Goal: Information Seeking & Learning: Find specific fact

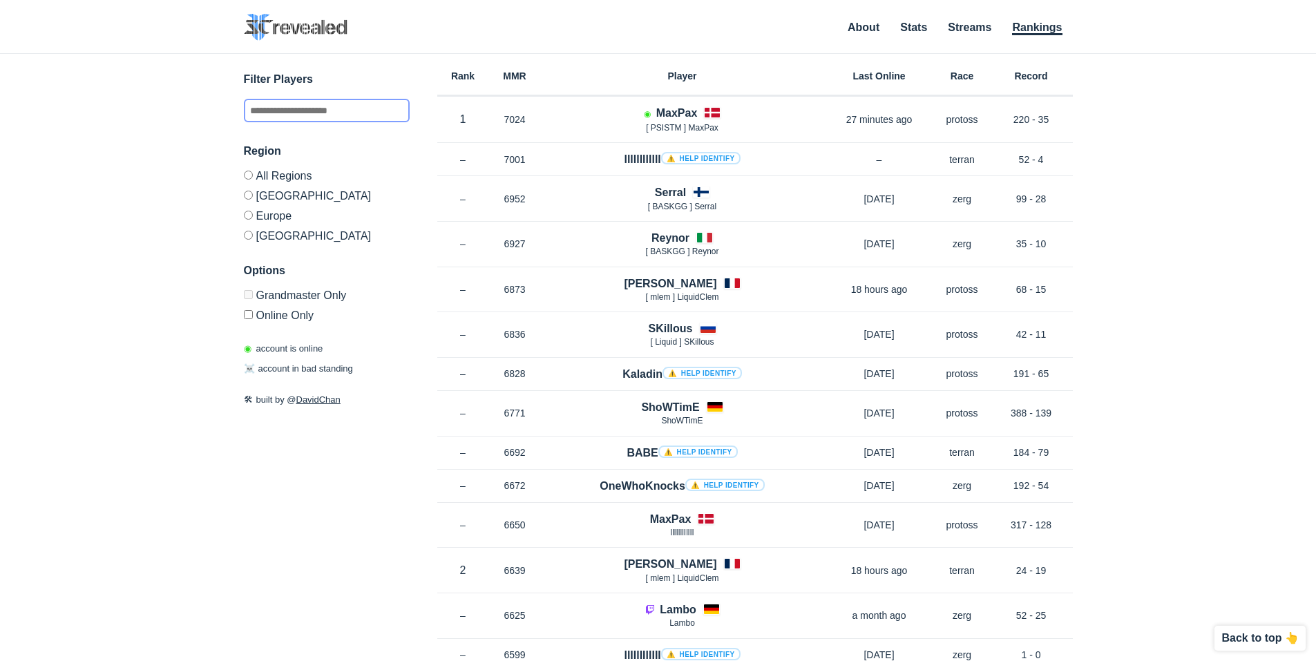
click at [301, 111] on input "text" at bounding box center [327, 110] width 166 height 23
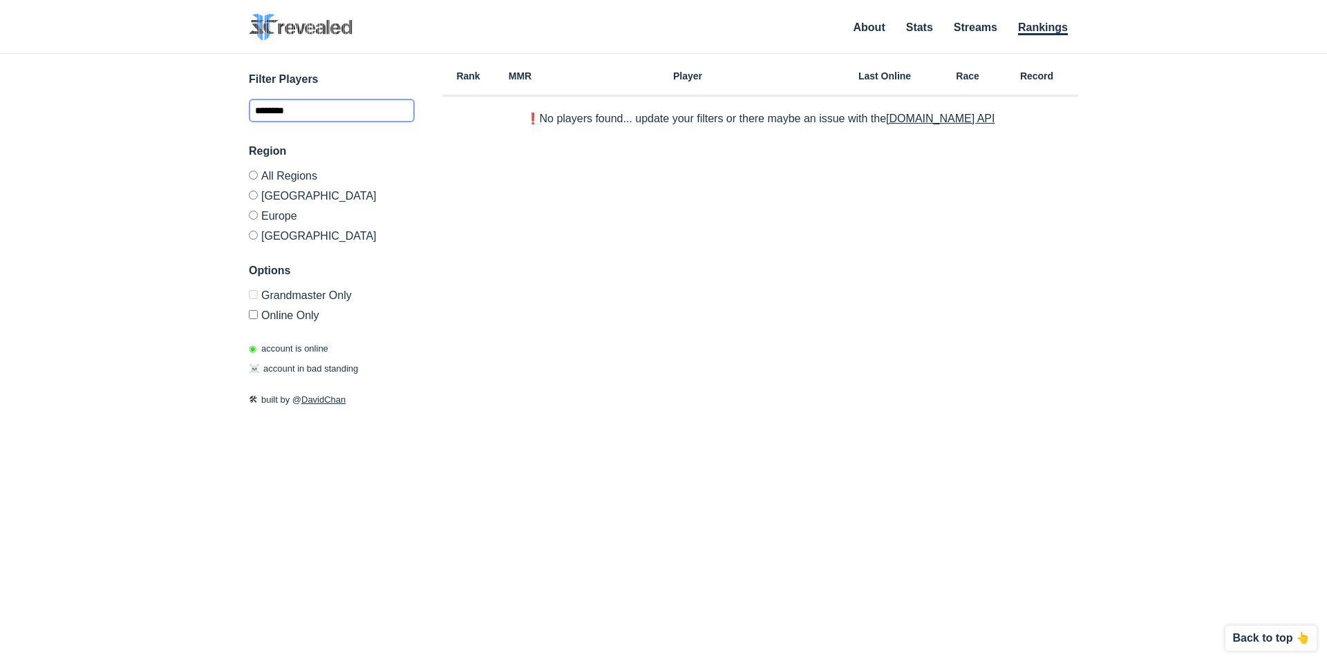
type input "********"
click at [915, 28] on link "Stats" at bounding box center [919, 28] width 27 height 14
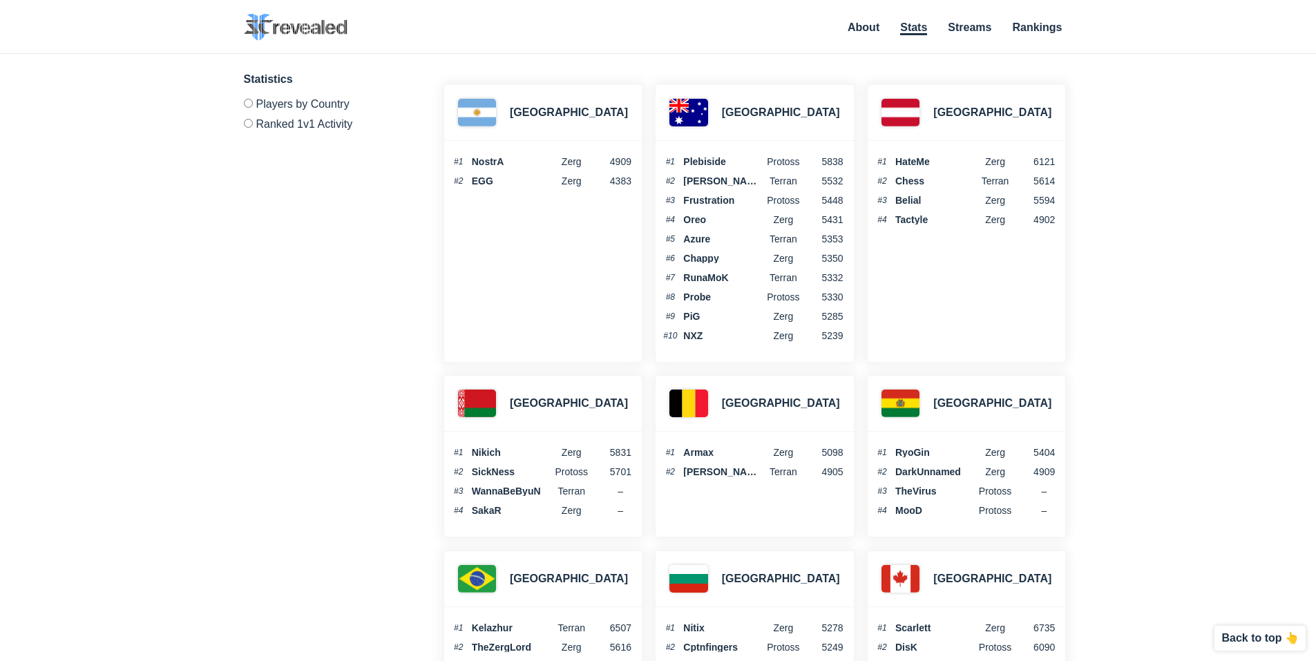
click at [866, 33] on li "About" at bounding box center [864, 29] width 32 height 15
click at [303, 31] on img at bounding box center [296, 27] width 104 height 27
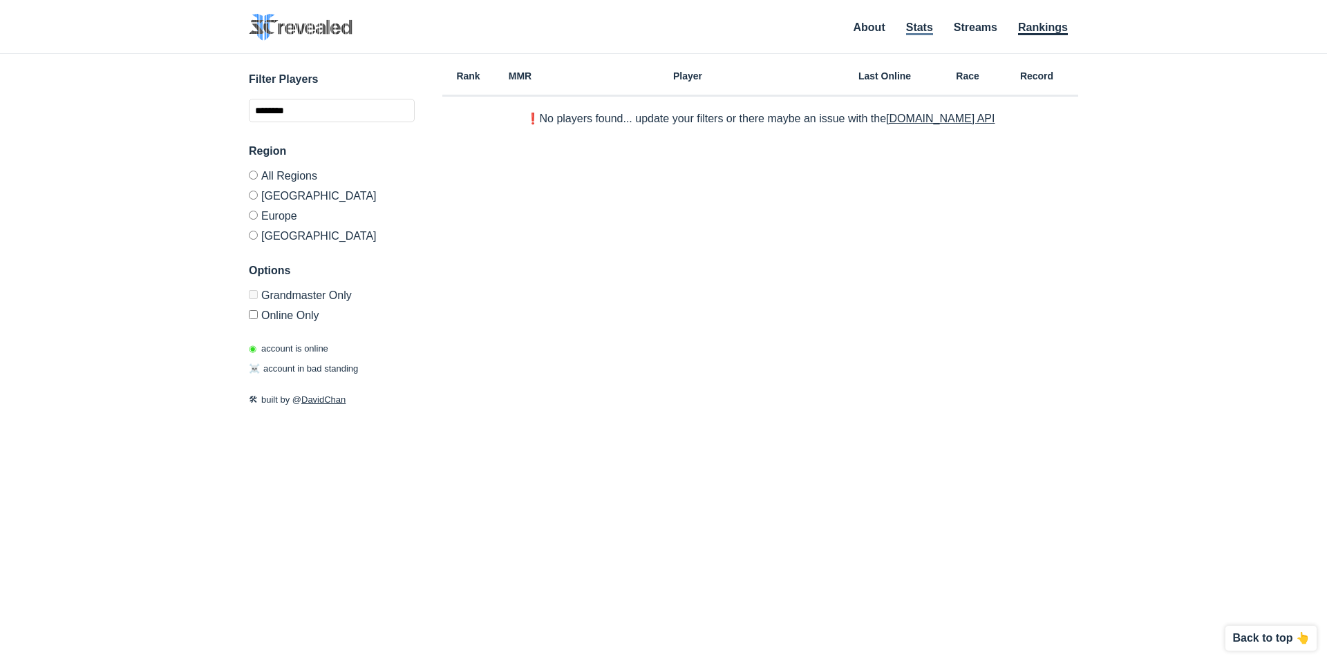
click at [916, 28] on link "Stats" at bounding box center [919, 28] width 27 height 14
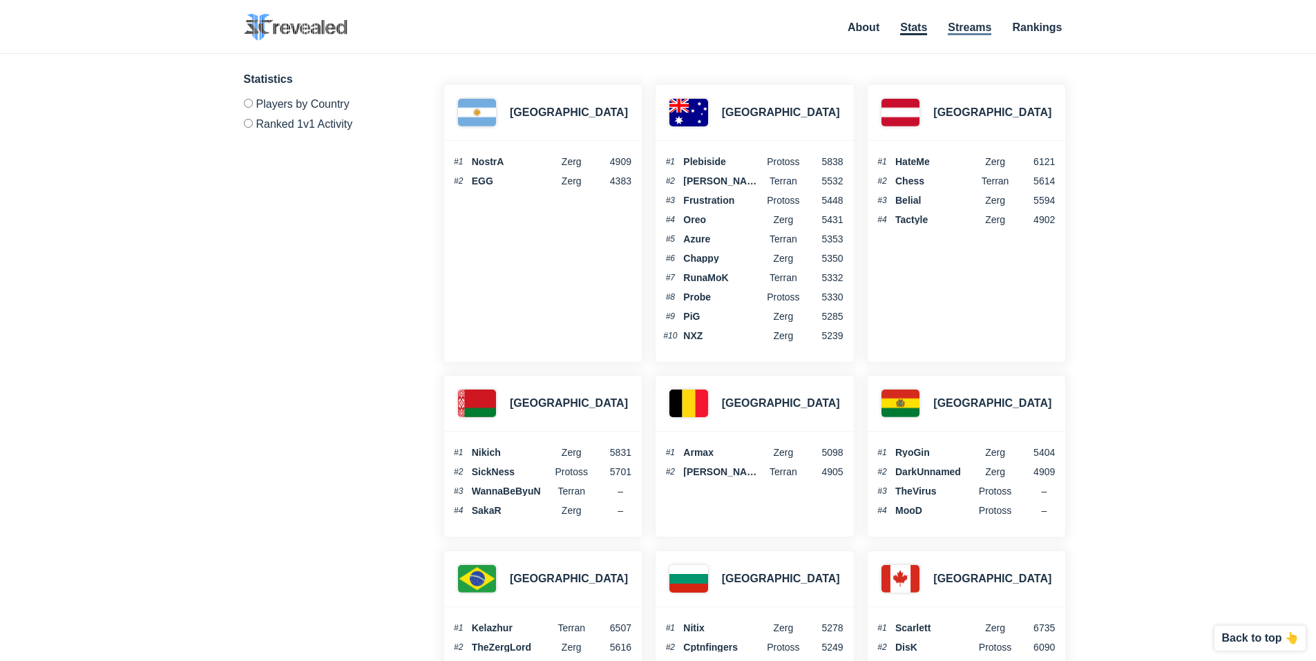
click at [980, 26] on link "Streams" at bounding box center [970, 28] width 44 height 14
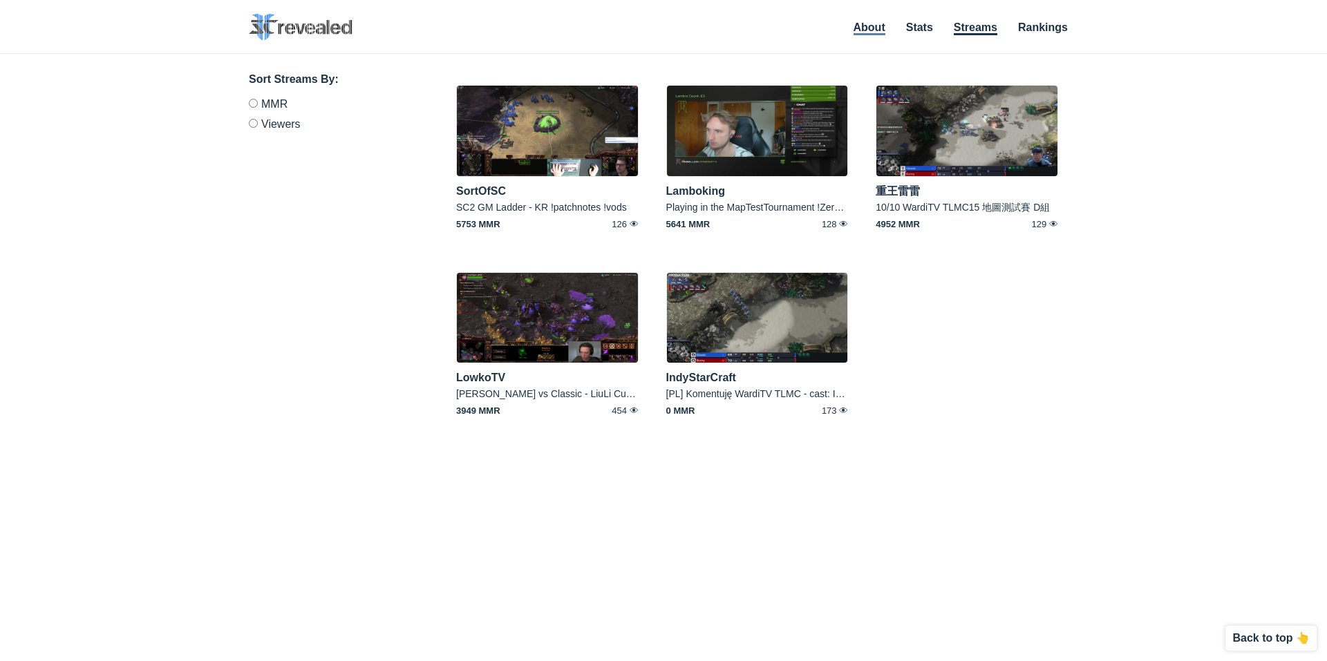
click at [873, 28] on link "About" at bounding box center [869, 28] width 32 height 14
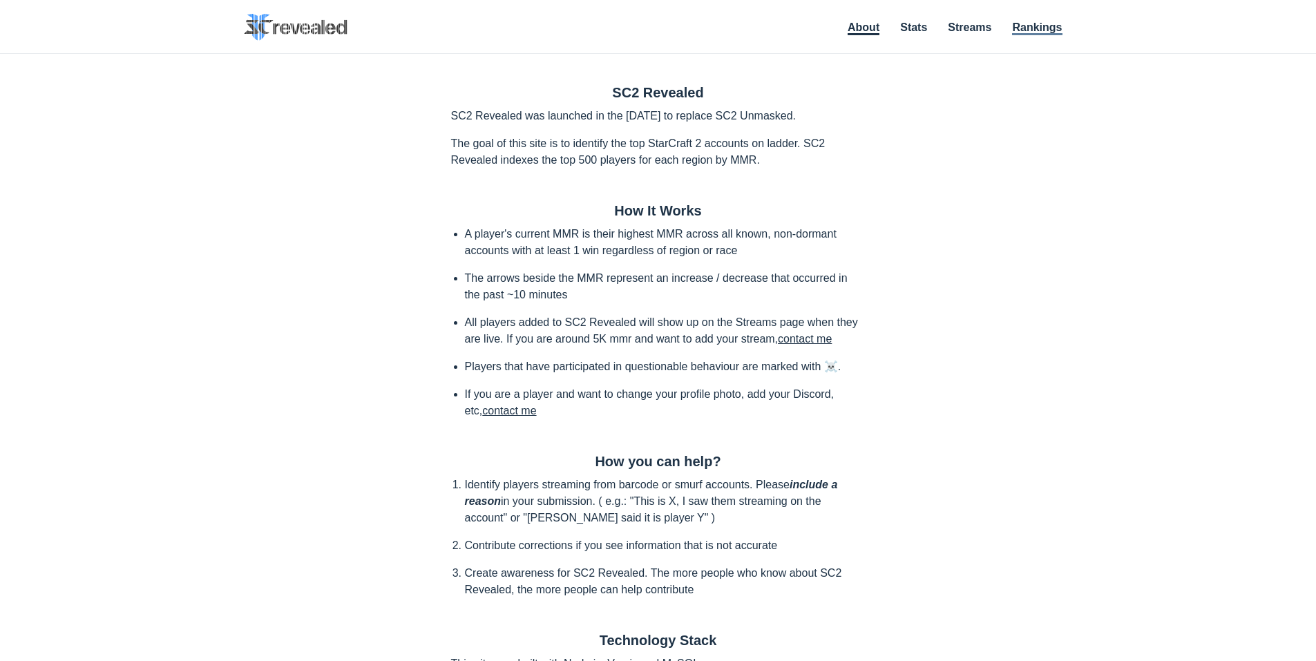
click at [1043, 25] on link "Rankings" at bounding box center [1037, 28] width 50 height 14
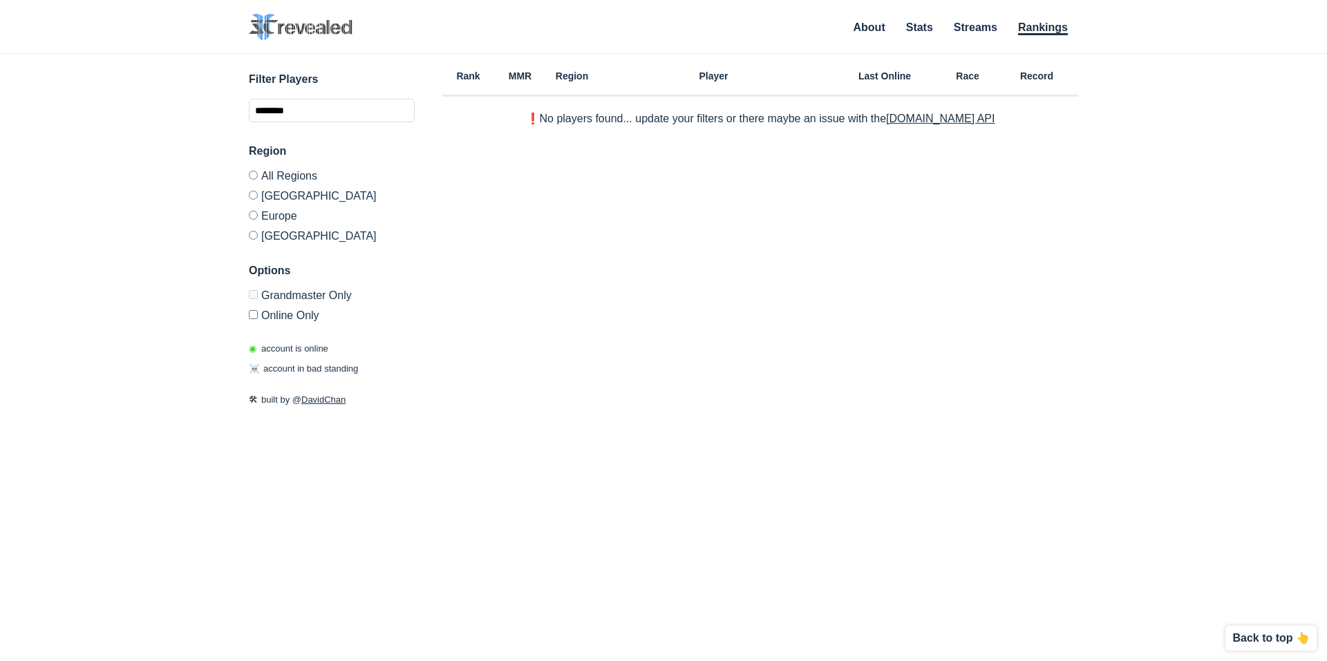
click at [515, 77] on h6 "MMR" at bounding box center [520, 76] width 52 height 10
click at [573, 80] on h6 "Region" at bounding box center [572, 76] width 52 height 10
